Goal: Find specific fact: Find specific fact

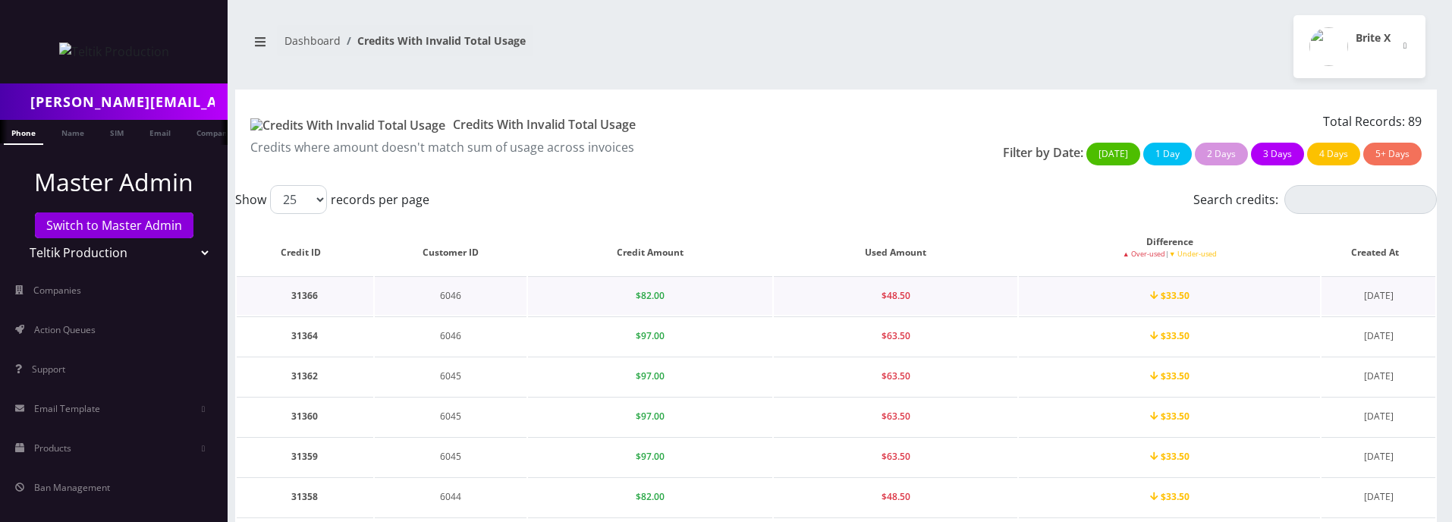
click at [899, 296] on span "$48.50" at bounding box center [895, 295] width 29 height 13
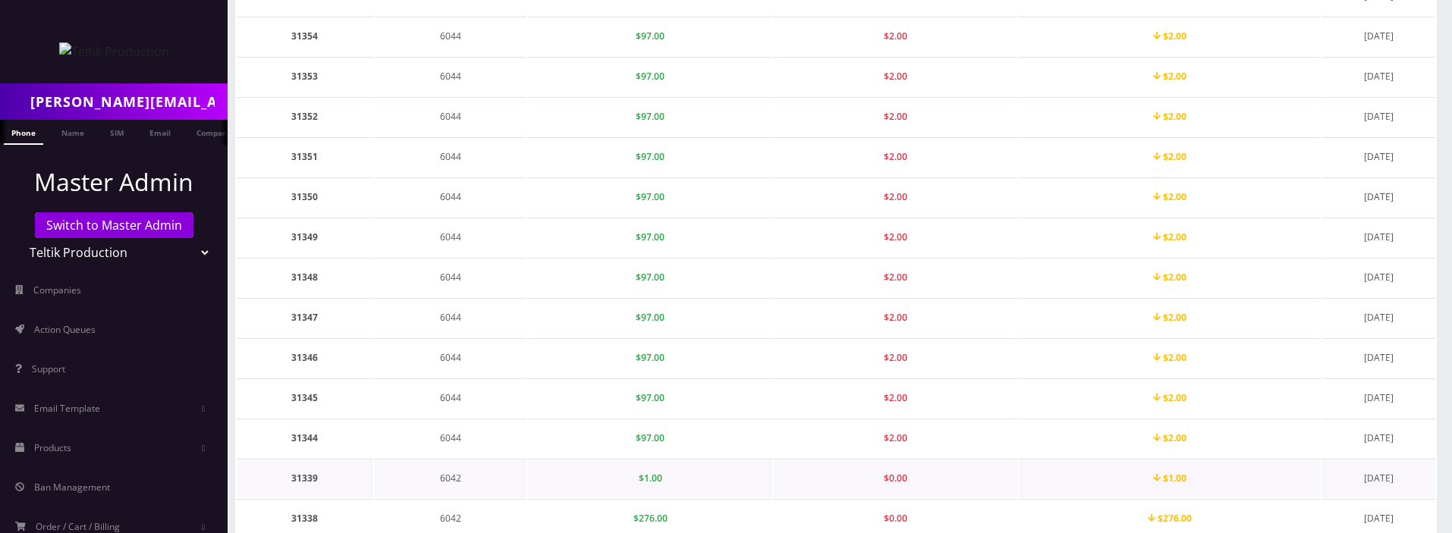
scroll to position [799, 0]
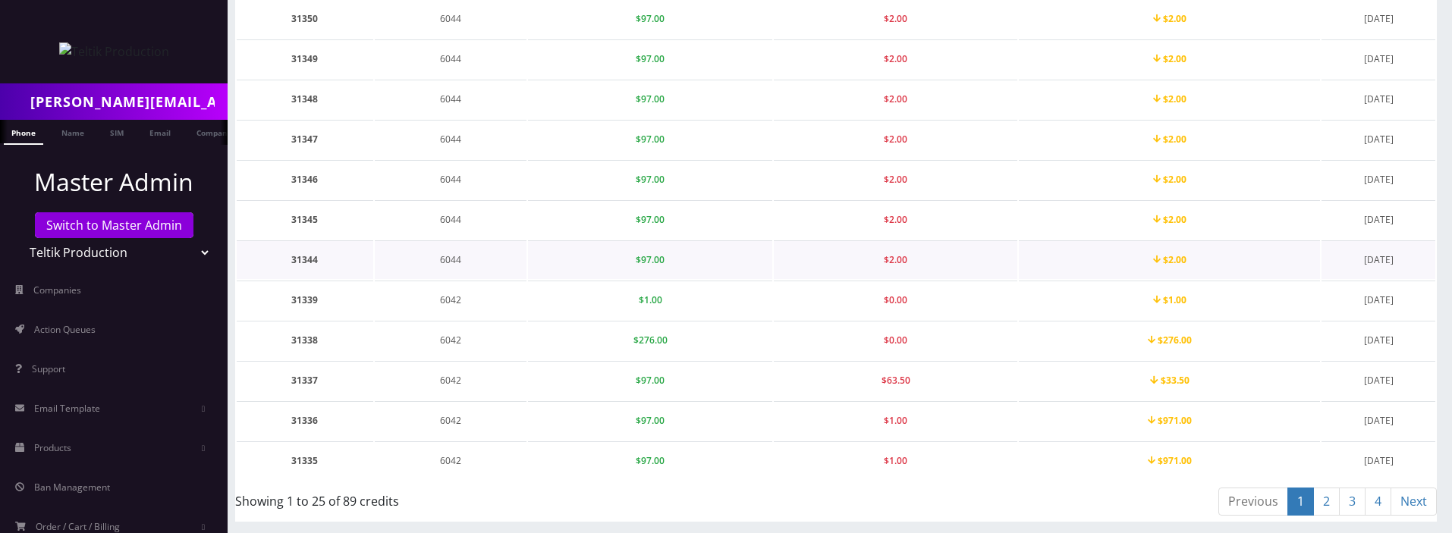
click at [451, 256] on td "6044" at bounding box center [451, 259] width 152 height 39
copy td "6044"
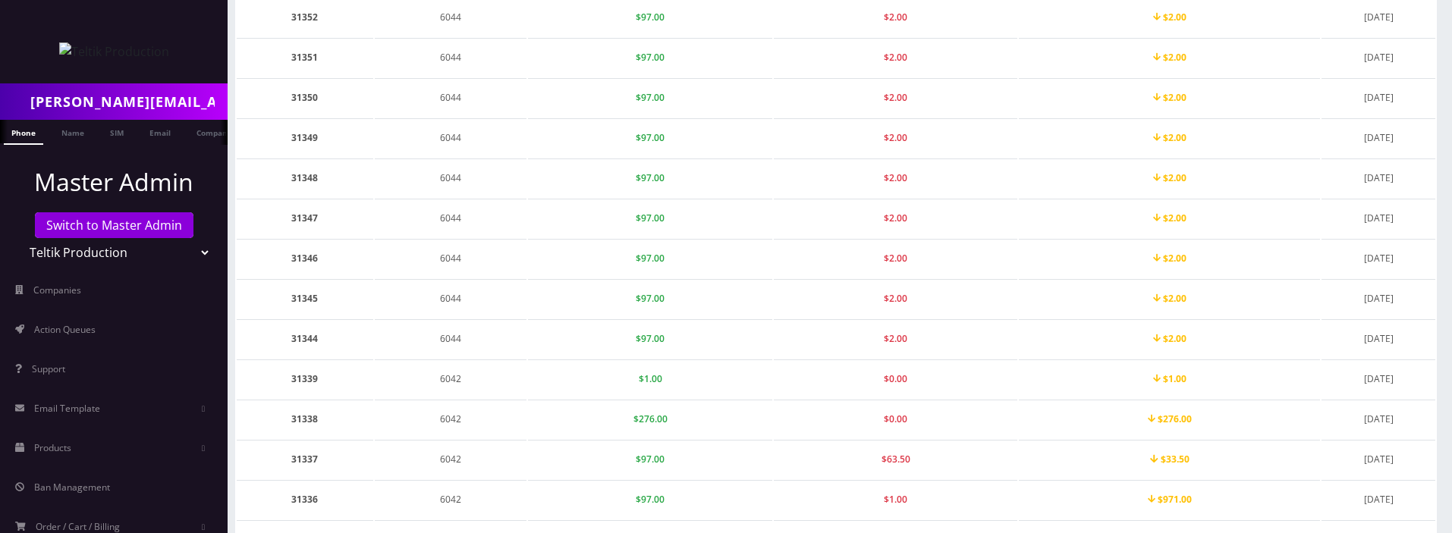
scroll to position [728, 0]
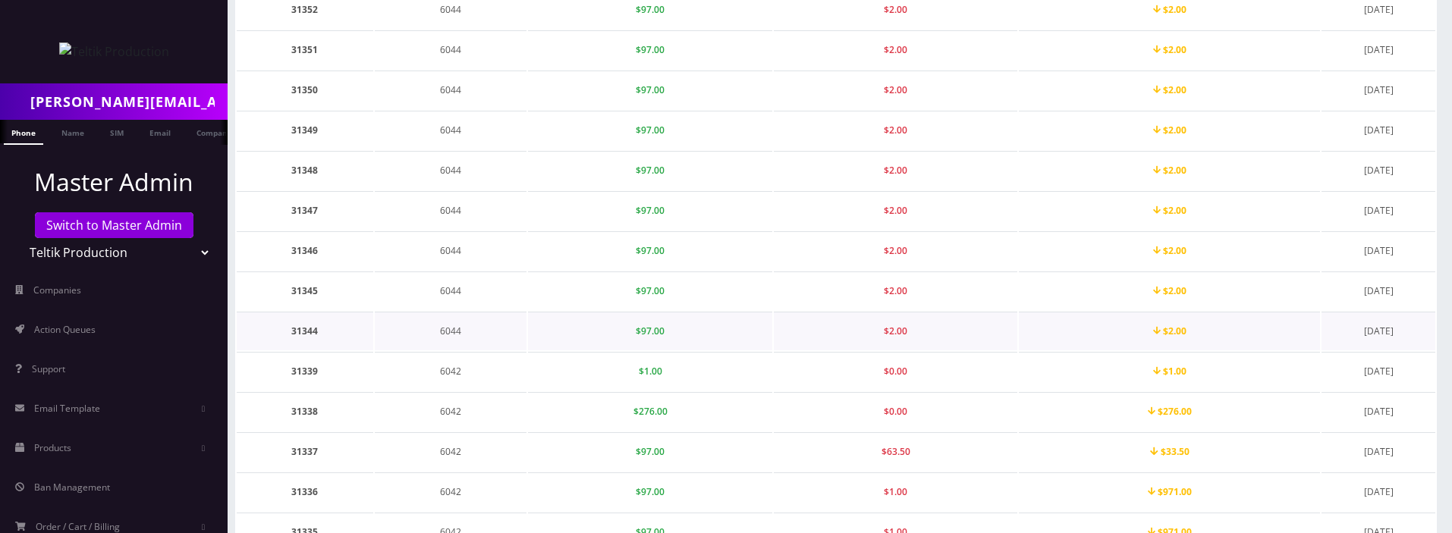
click at [457, 331] on td "6044" at bounding box center [451, 331] width 152 height 39
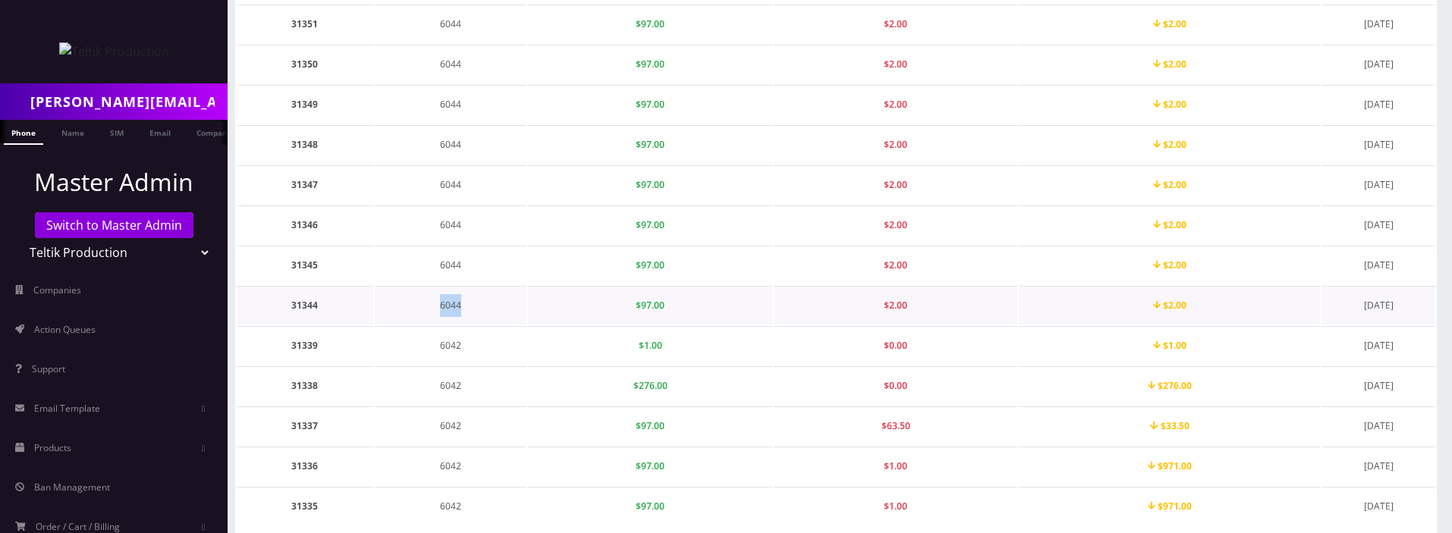
scroll to position [761, 0]
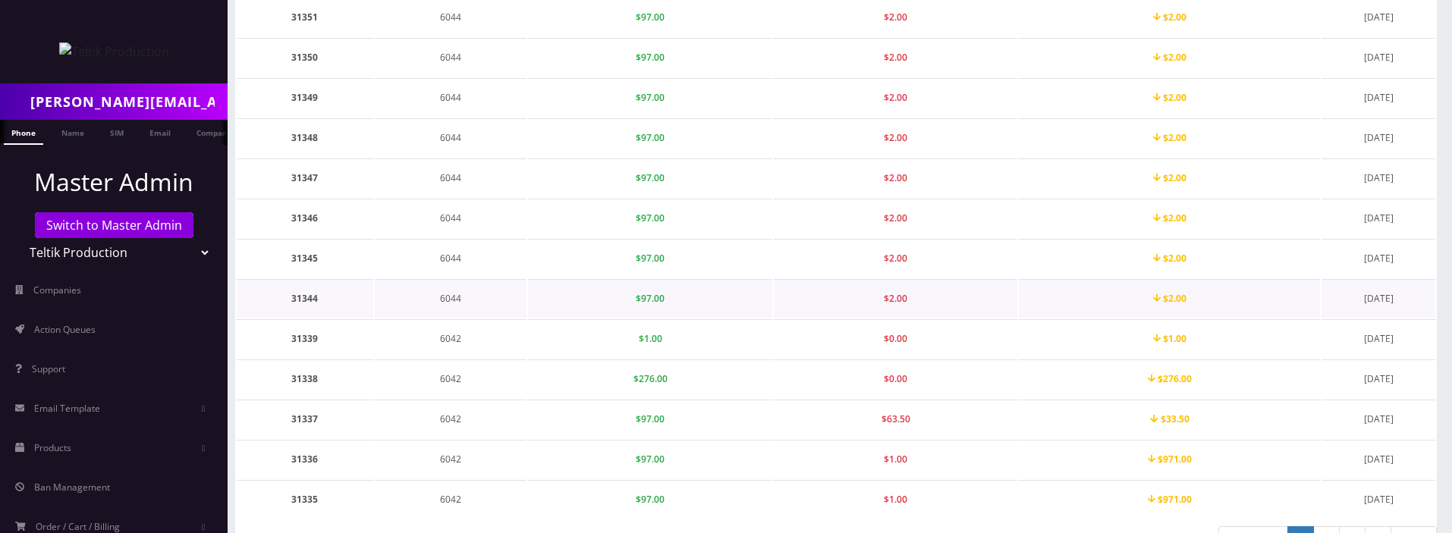
click at [300, 303] on td "31344" at bounding box center [305, 298] width 137 height 39
copy td "31344"
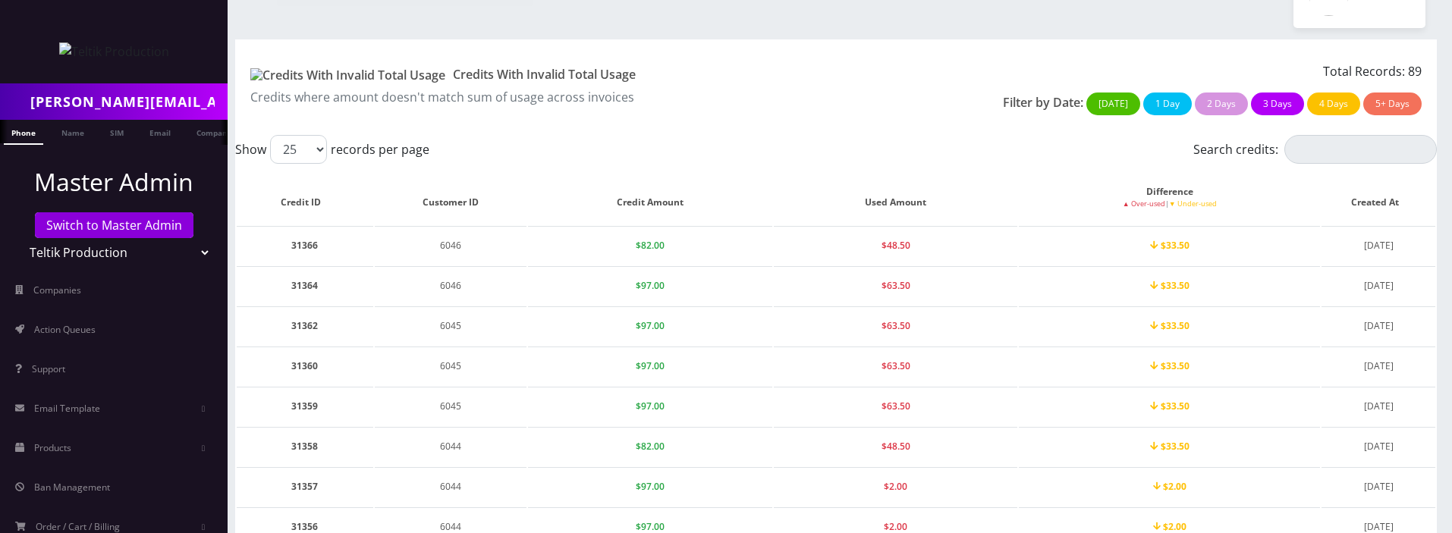
scroll to position [0, 0]
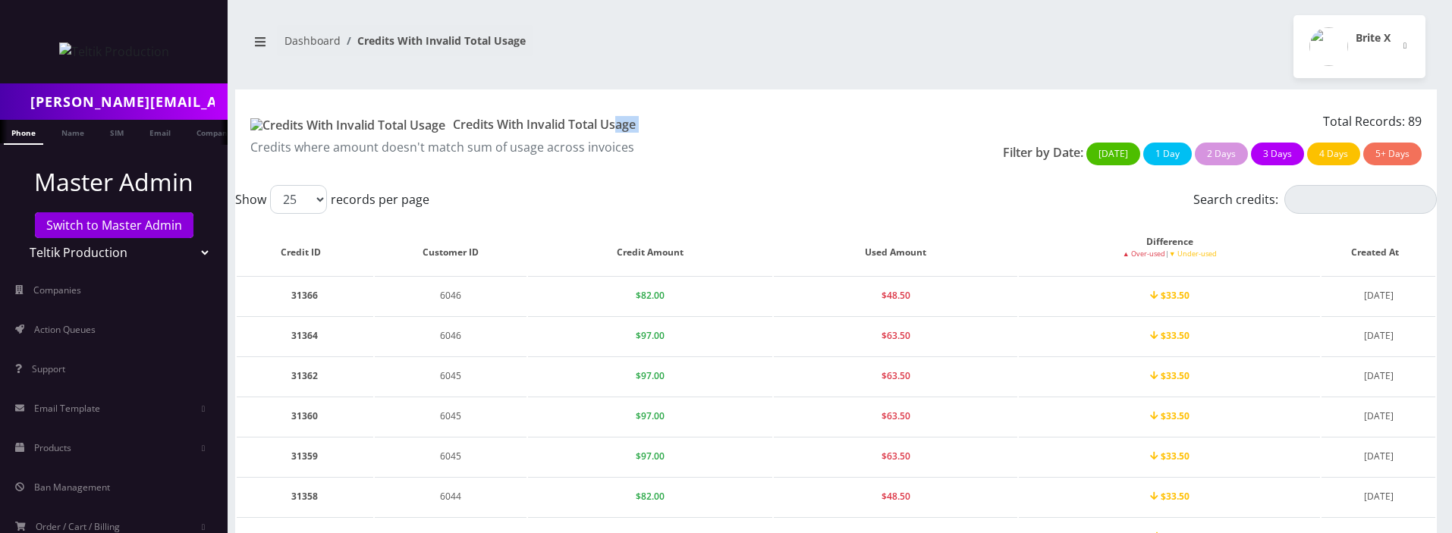
copy div "Credits With Invalid Total Usage"
drag, startPoint x: 271, startPoint y: 121, endPoint x: 463, endPoint y: 136, distance: 192.5
click at [463, 136] on div "Credits With Invalid Total Usage Credits where amount doesn't match sum of usag…" at bounding box center [537, 142] width 597 height 61
